Goal: Check status: Check status

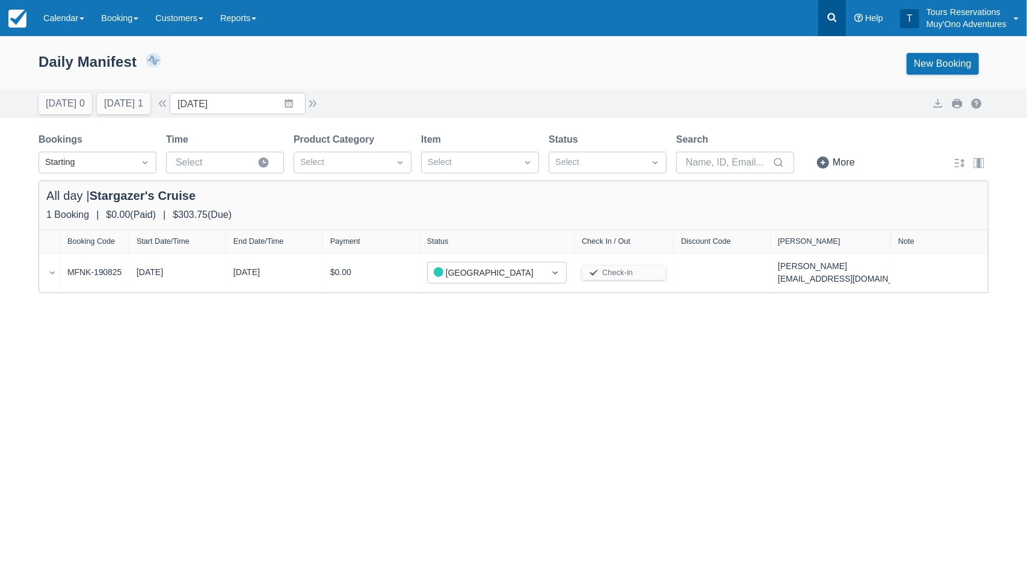
click at [834, 17] on icon at bounding box center [832, 17] width 9 height 9
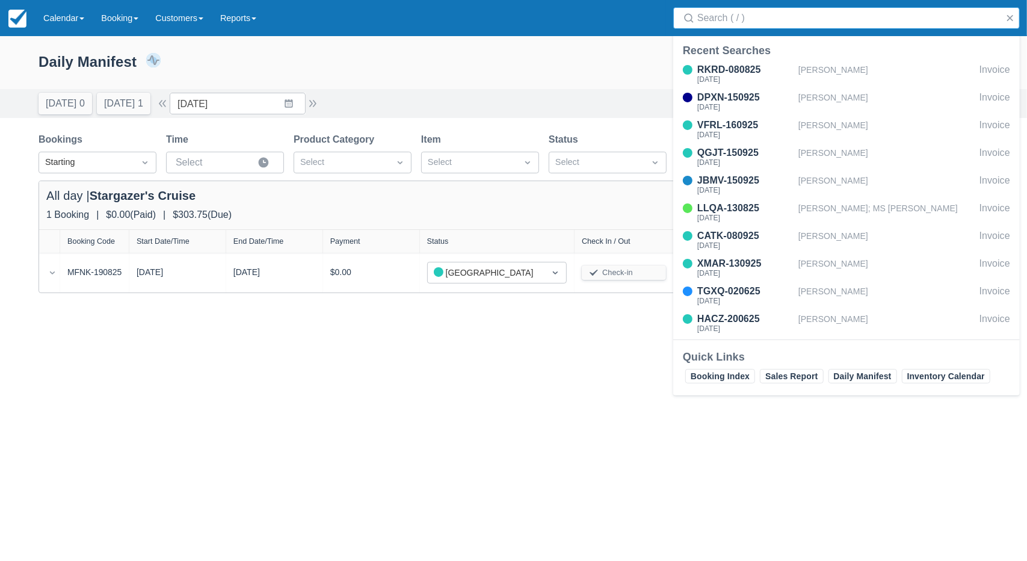
click at [784, 26] on input "Search" at bounding box center [849, 18] width 303 height 22
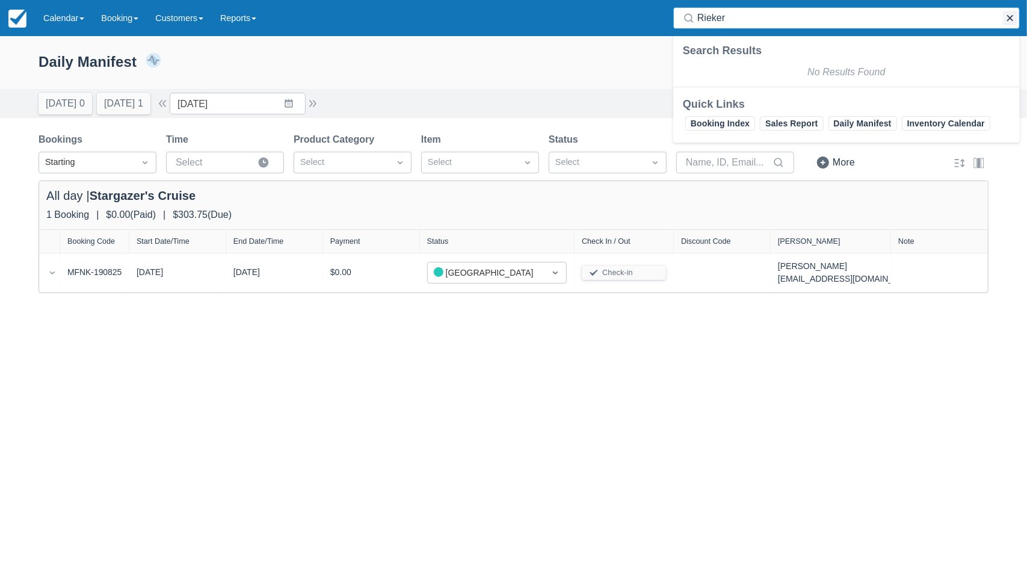
type input "Rieker"
click at [1016, 19] on button "button" at bounding box center [1010, 18] width 14 height 14
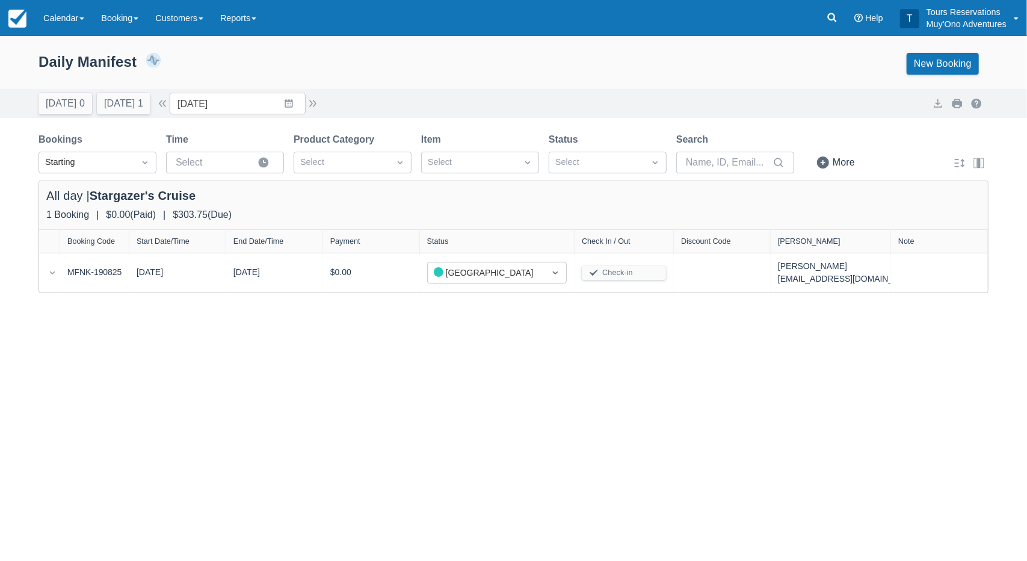
drag, startPoint x: 324, startPoint y: 367, endPoint x: 323, endPoint y: 345, distance: 21.1
click at [324, 364] on div "Expand rows Daily Manifest 1 Bookings $303.75 Booking Revenue View Revenue Repo…" at bounding box center [513, 298] width 1027 height 525
click at [376, 73] on div "Daily Manifest 1 Bookings $303.75 Booking Revenue View Revenue Report New Booki…" at bounding box center [514, 64] width 950 height 22
click at [485, 81] on div "Daily Manifest 1 Bookings $303.75 Booking Revenue View Revenue Report New Booki…" at bounding box center [513, 66] width 1027 height 46
click at [129, 26] on link "Booking" at bounding box center [120, 18] width 54 height 36
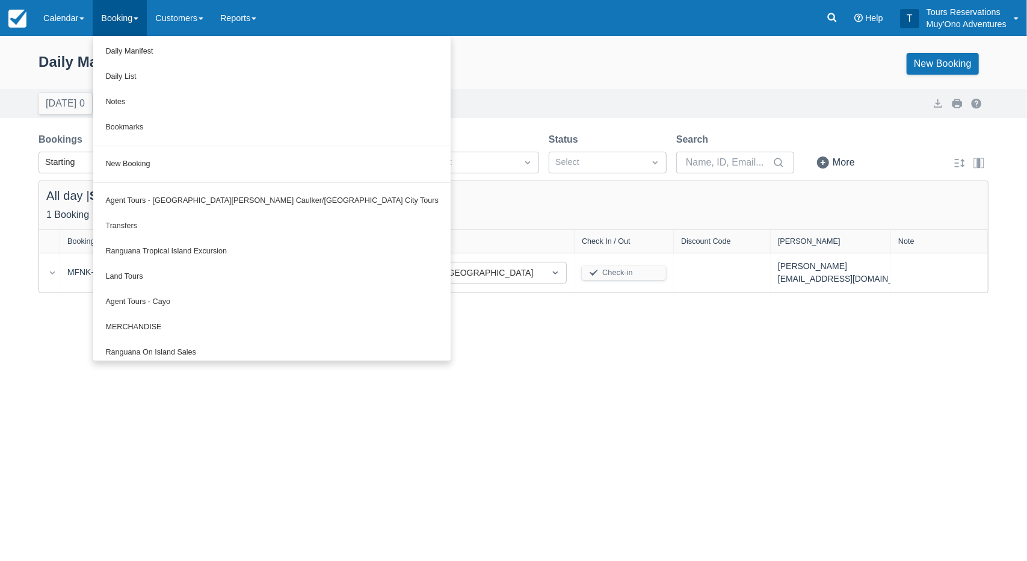
click at [385, 69] on div "Daily Manifest 1 Bookings $303.75 Booking Revenue View Revenue Report New Booki…" at bounding box center [514, 64] width 950 height 22
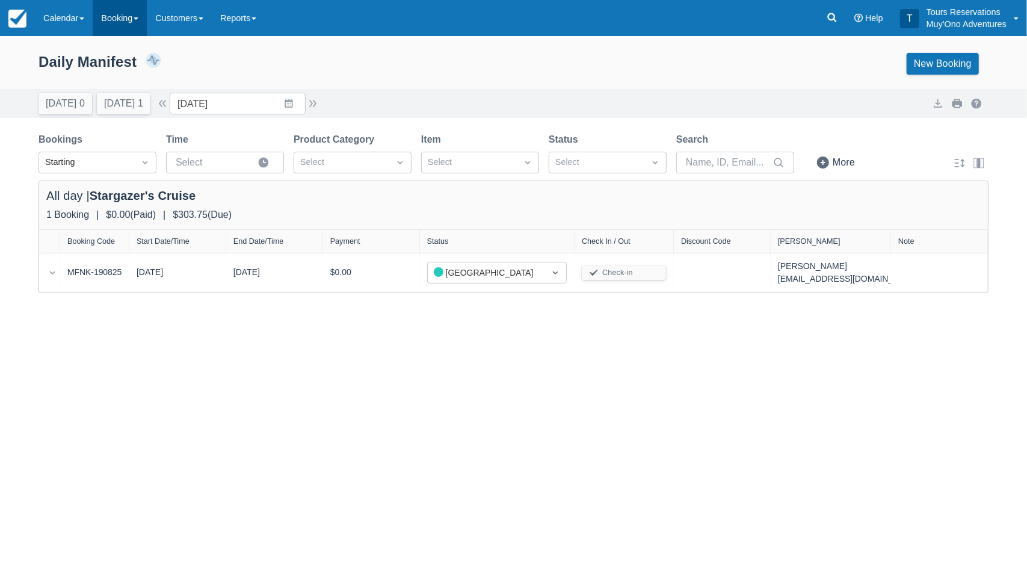
click at [139, 35] on link "Booking" at bounding box center [120, 18] width 54 height 36
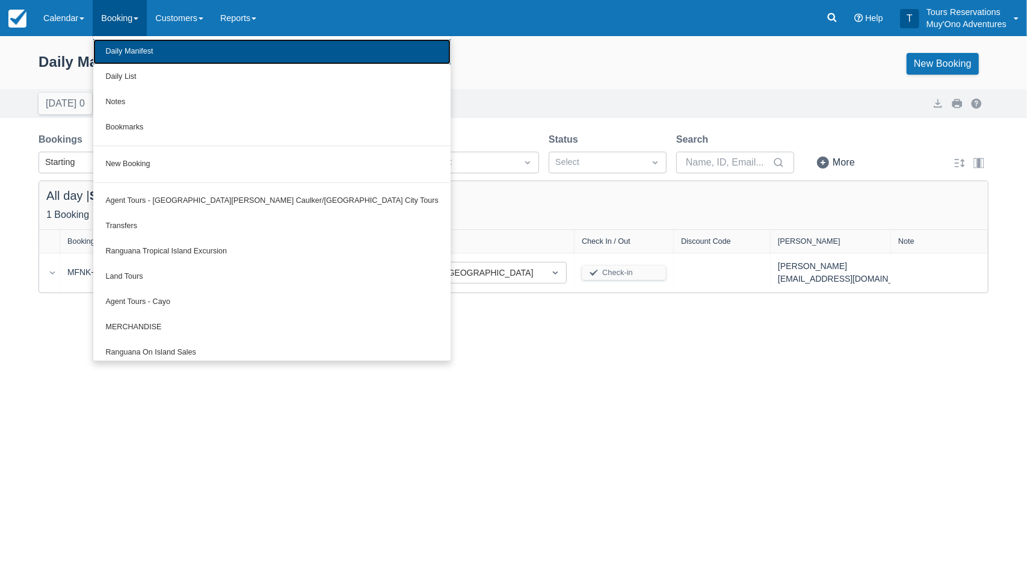
click at [180, 60] on link "Daily Manifest" at bounding box center [271, 51] width 357 height 25
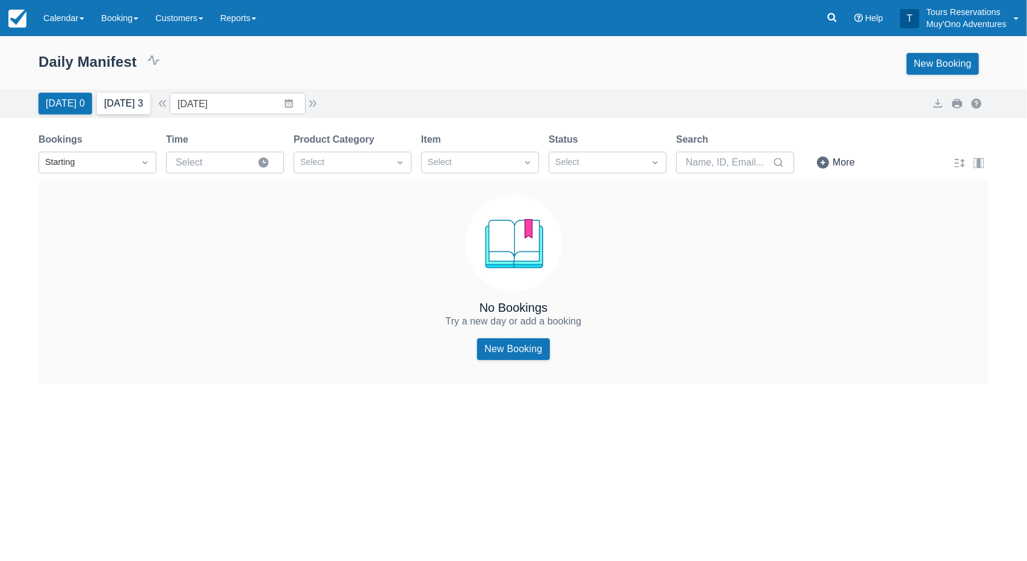
click at [113, 110] on button "Tomorrow 3" at bounding box center [124, 104] width 54 height 22
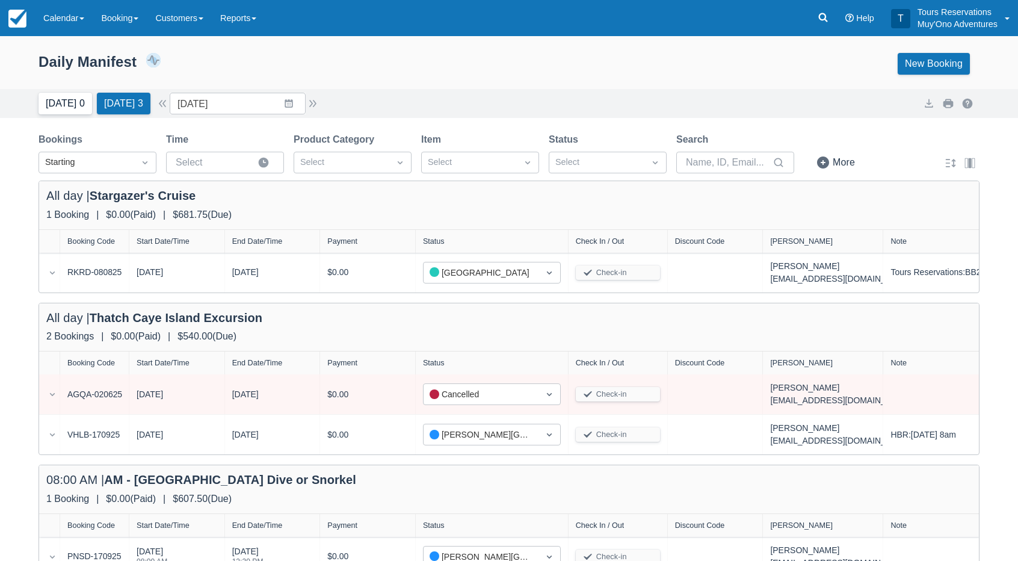
click at [69, 110] on button "[DATE] 0" at bounding box center [66, 104] width 54 height 22
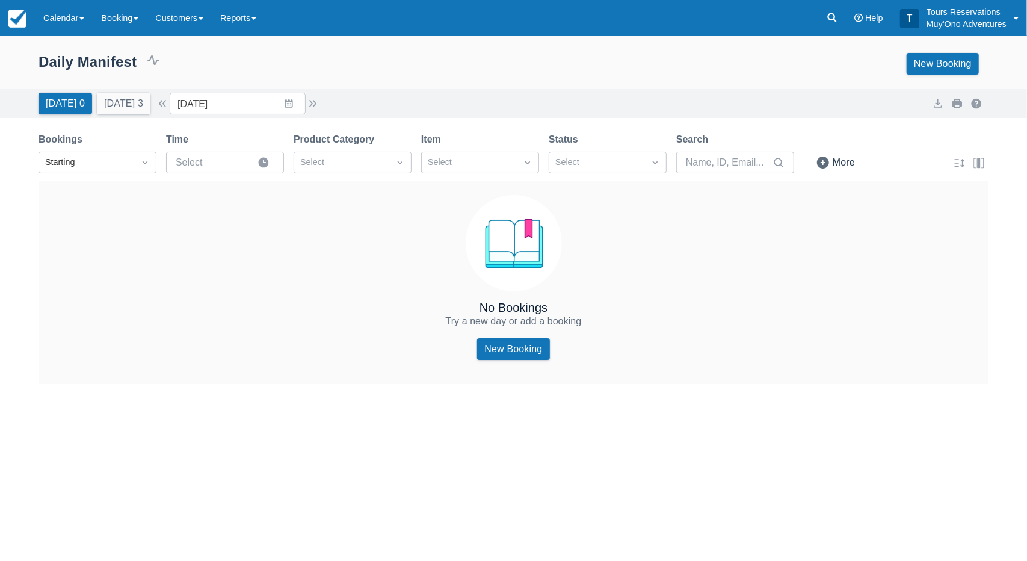
click at [132, 107] on button "Tomorrow 3" at bounding box center [124, 104] width 54 height 22
type input "[DATE]"
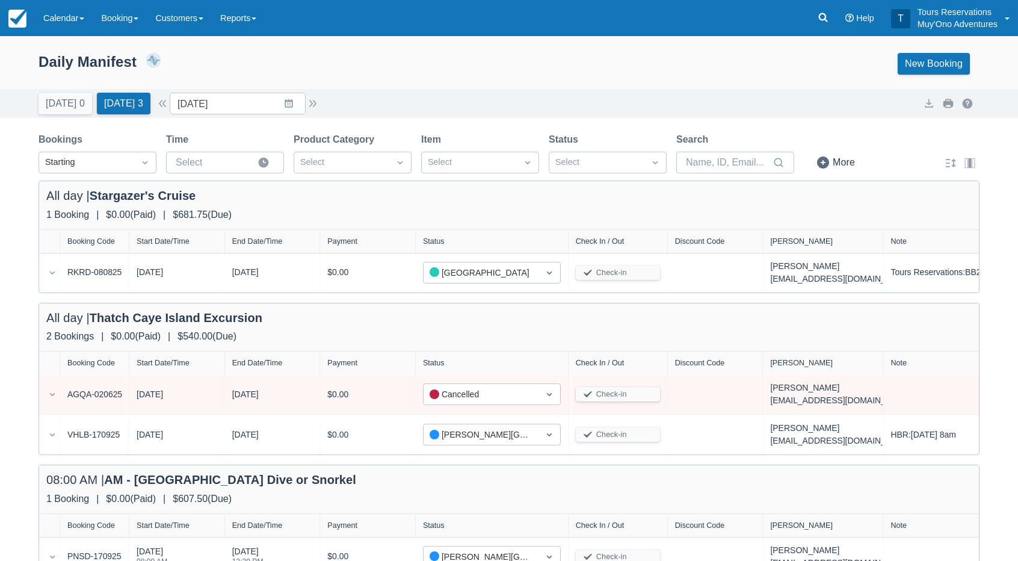
click at [593, 101] on div "Today 0 Tomorrow 3 Date 09/18/25 Navigate forward to interact with the calendar…" at bounding box center [509, 104] width 941 height 22
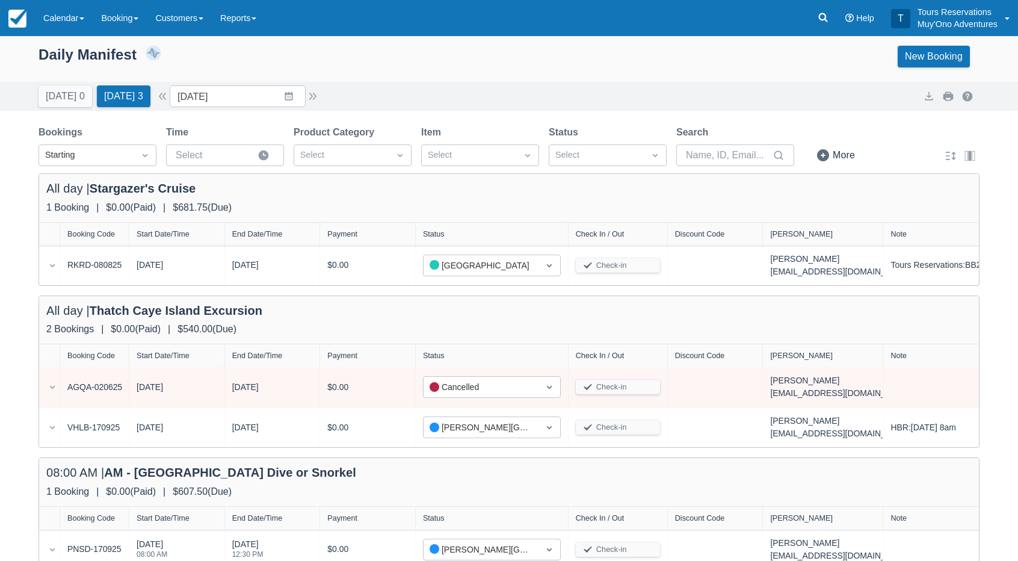
scroll to position [14, 0]
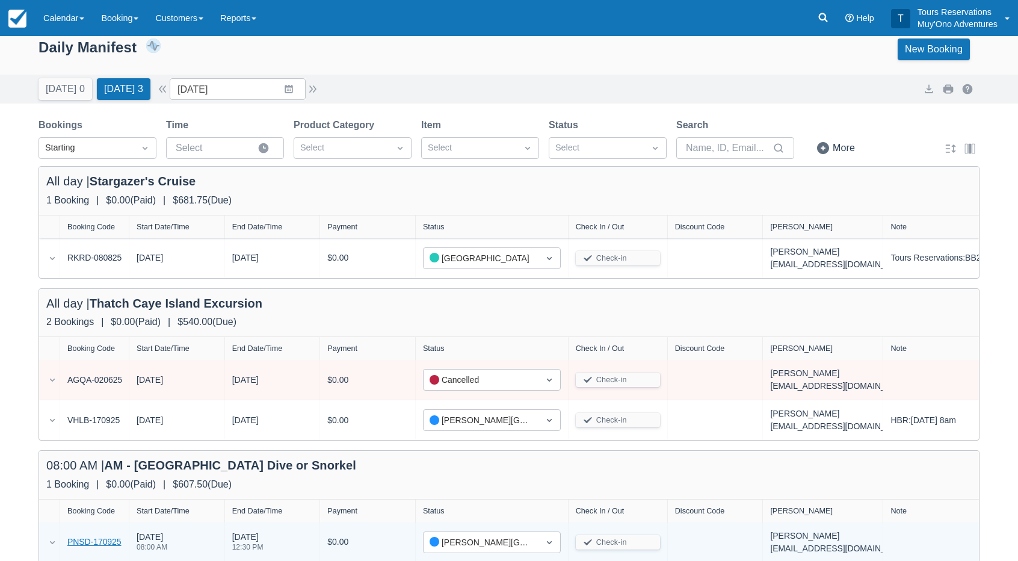
click at [100, 537] on link "PNSD-170925" at bounding box center [94, 542] width 54 height 13
